Goal: Information Seeking & Learning: Learn about a topic

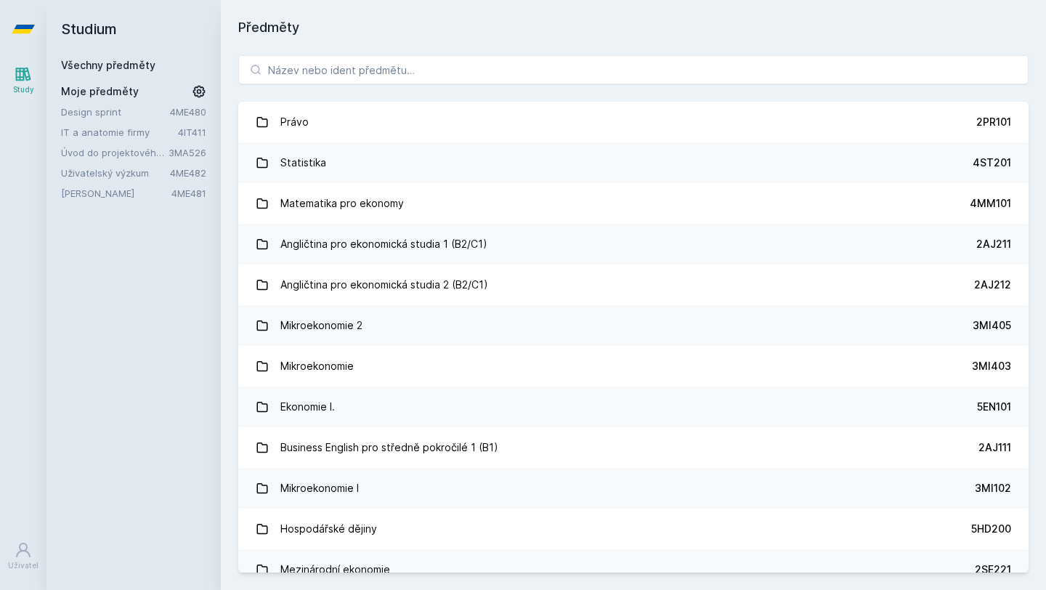
click at [130, 147] on link "Úvod do projektového managementu" at bounding box center [114, 152] width 107 height 15
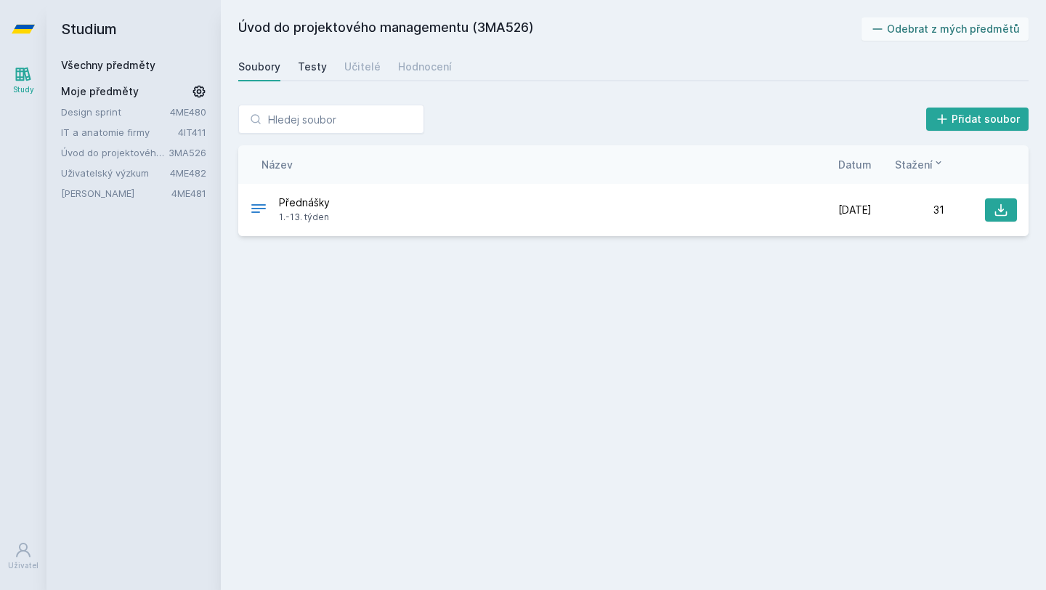
click at [307, 63] on div "Testy" at bounding box center [312, 67] width 29 height 15
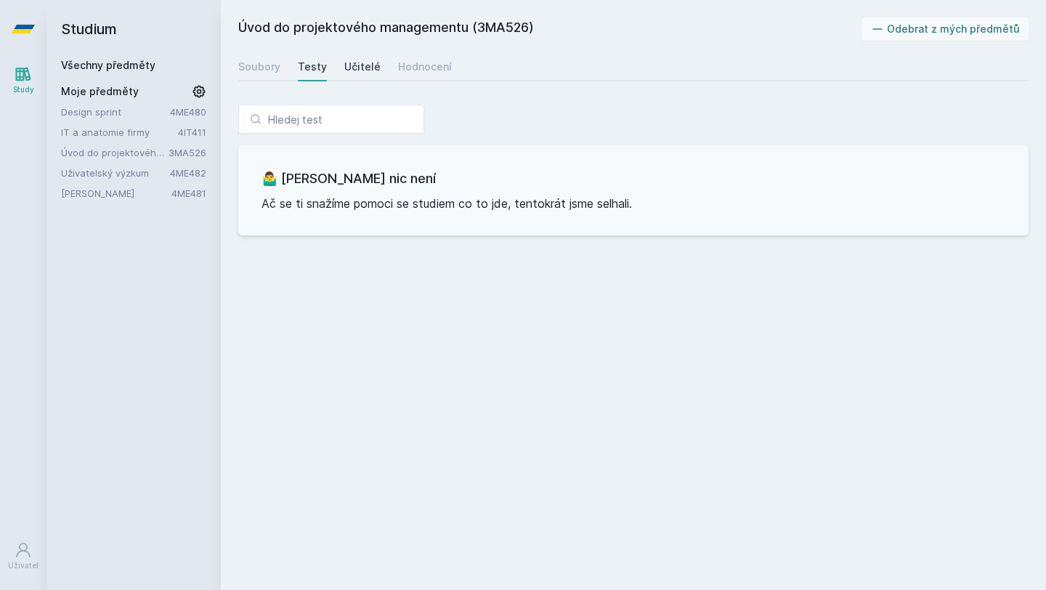
click at [350, 77] on link "Učitelé" at bounding box center [362, 66] width 36 height 29
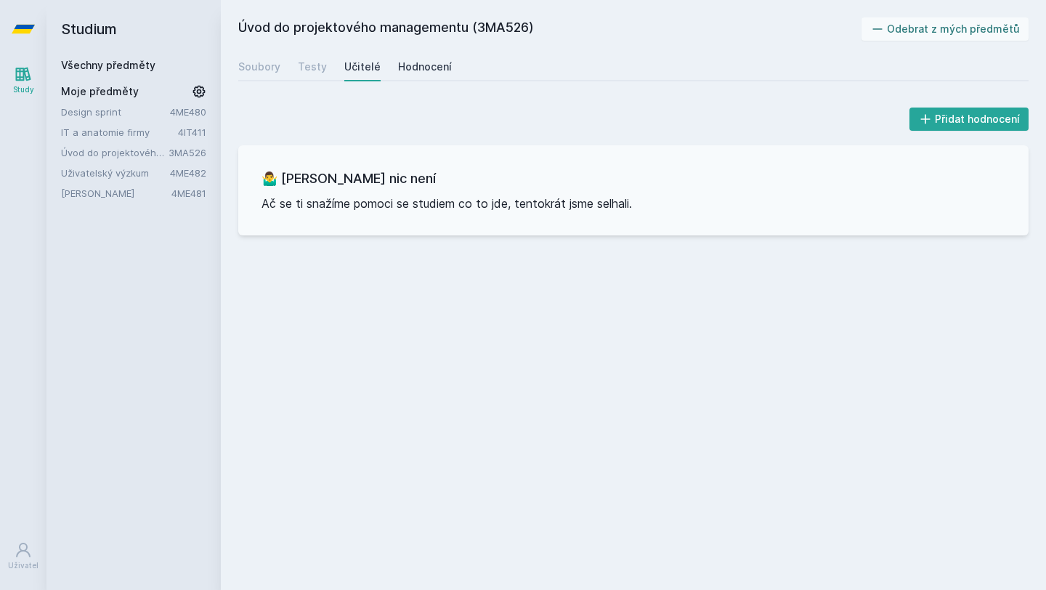
click at [403, 63] on div "Hodnocení" at bounding box center [425, 67] width 54 height 15
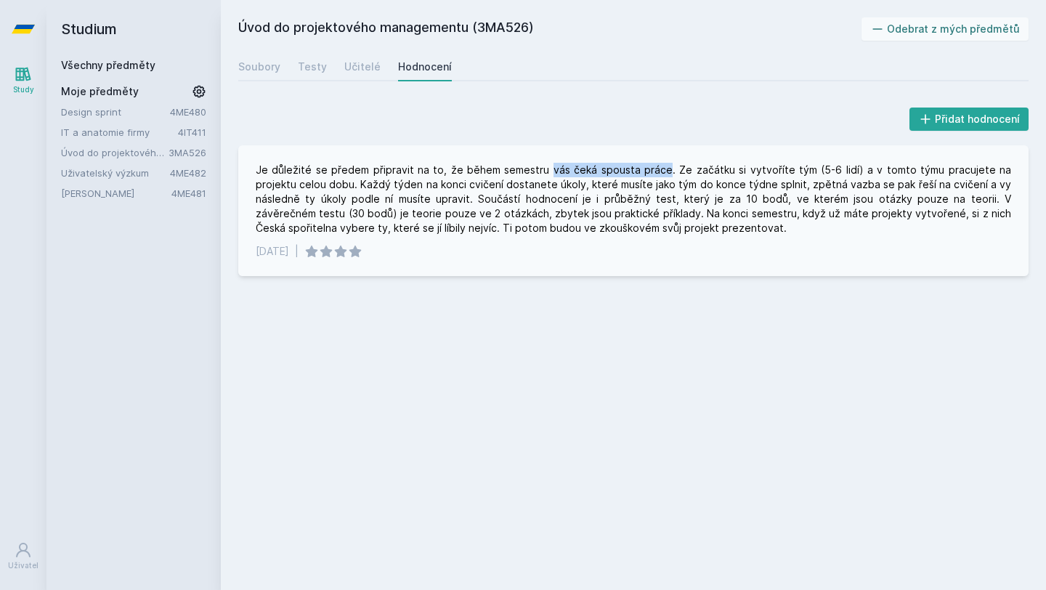
drag, startPoint x: 648, startPoint y: 170, endPoint x: 537, endPoint y: 171, distance: 111.1
click at [537, 171] on div "Je důležité se předem připravit na to, že během semestru vás čeká spousta práce…" at bounding box center [633, 199] width 755 height 73
drag, startPoint x: 657, startPoint y: 229, endPoint x: 665, endPoint y: 222, distance: 10.3
click at [665, 222] on div "Je důležité se předem připravit na to, že během semestru vás čeká spousta práce…" at bounding box center [633, 199] width 755 height 73
click at [651, 235] on div "Je důležité se předem připravit na to, že během semestru vás čeká spousta práce…" at bounding box center [633, 199] width 755 height 73
